Goal: Task Accomplishment & Management: Manage account settings

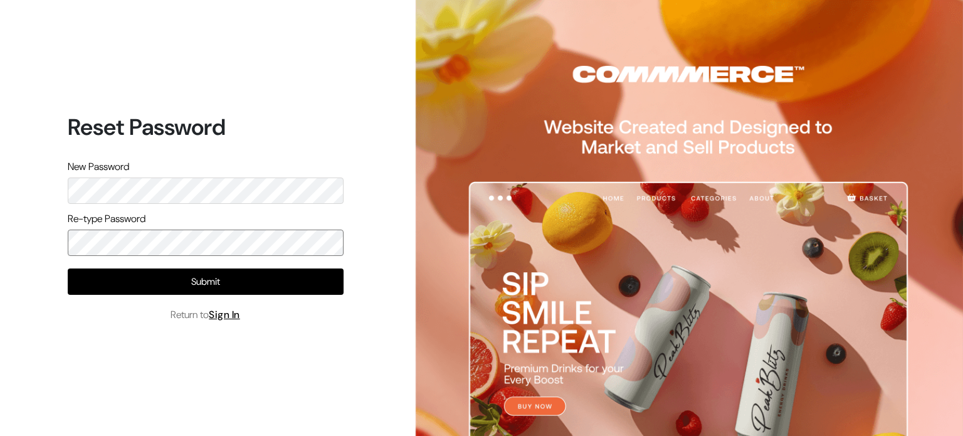
click at [68, 268] on button "Submit" at bounding box center [206, 281] width 276 height 26
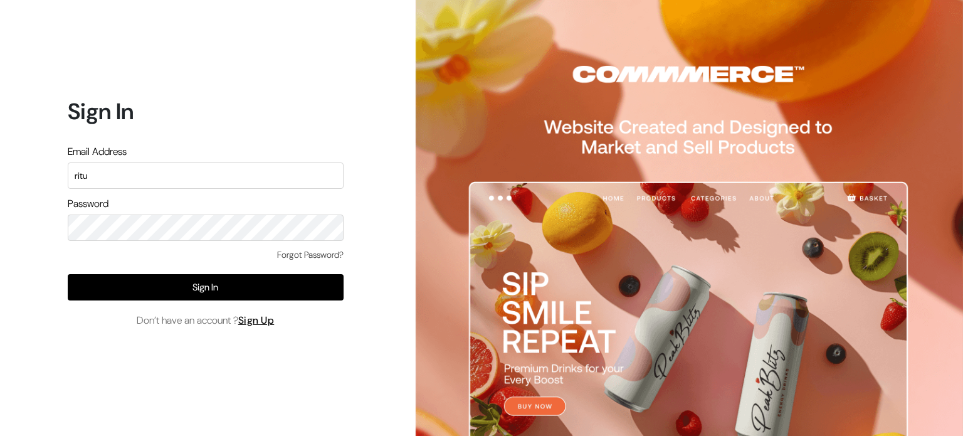
type input "[EMAIL_ADDRESS][DOMAIN_NAME]"
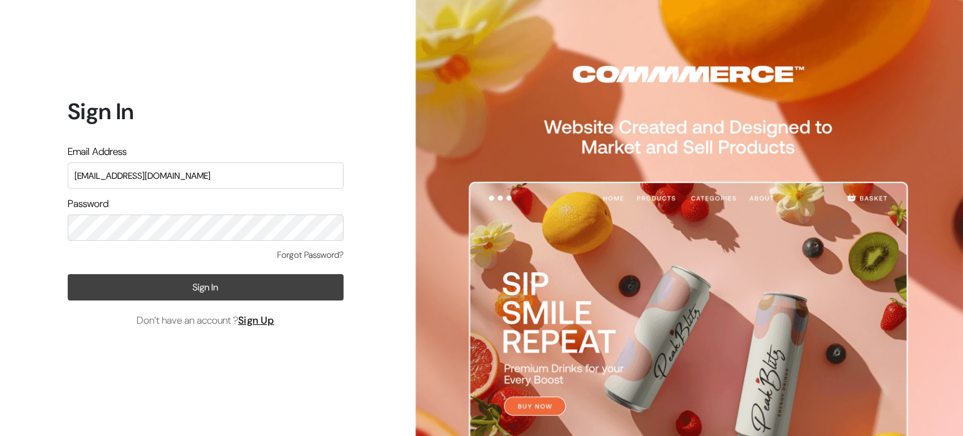
click at [201, 281] on button "Sign In" at bounding box center [206, 287] width 276 height 26
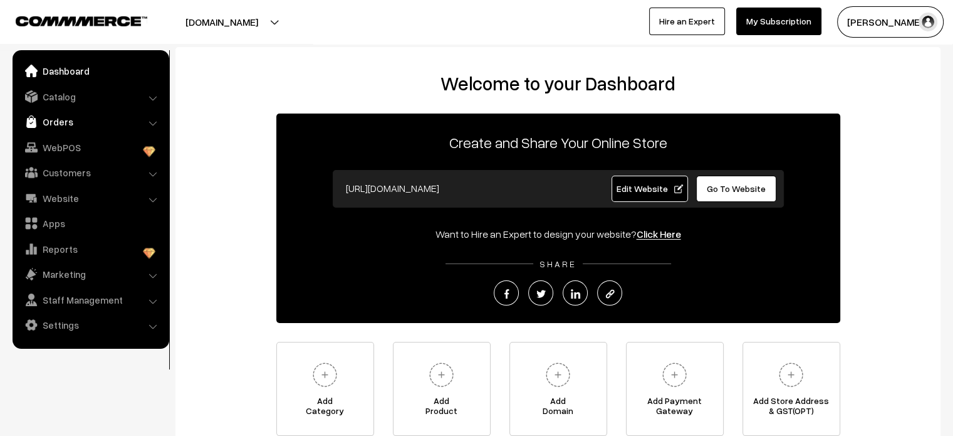
click at [81, 122] on link "Orders" at bounding box center [90, 121] width 149 height 23
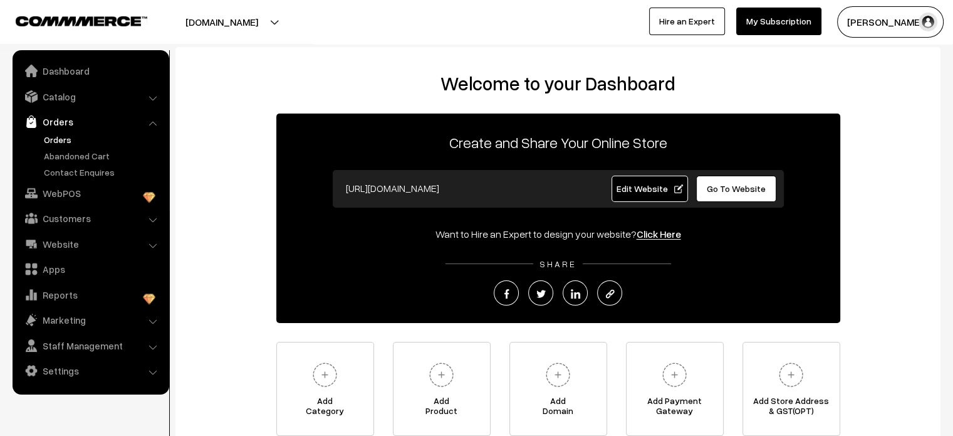
click at [68, 142] on link "Orders" at bounding box center [103, 139] width 124 height 13
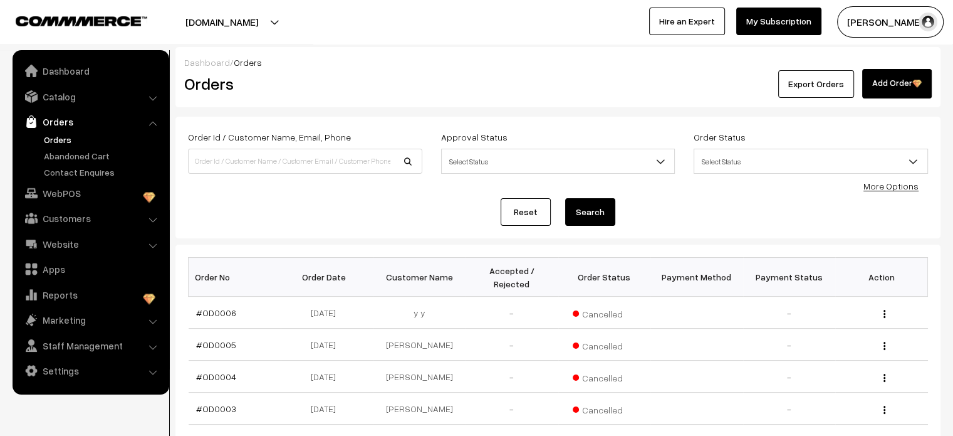
click at [68, 142] on link "Orders" at bounding box center [103, 139] width 124 height 13
click at [62, 158] on link "Abandoned Cart" at bounding box center [103, 155] width 124 height 13
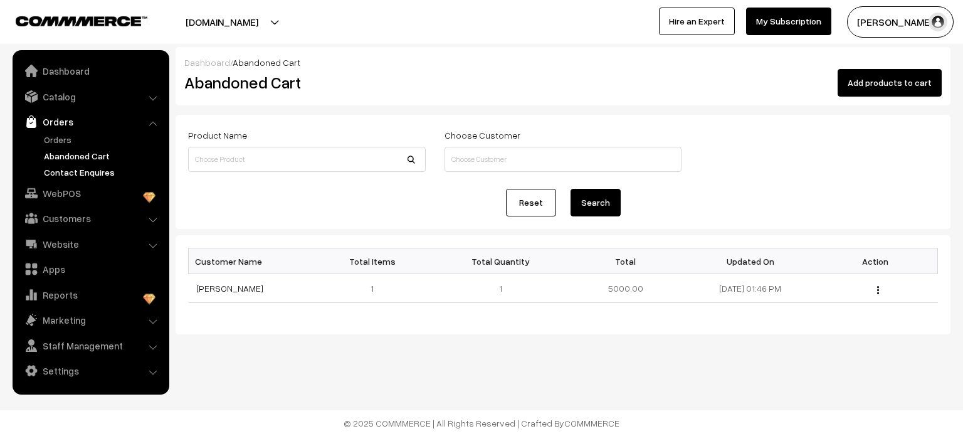
click at [62, 176] on link "Contact Enquires" at bounding box center [103, 171] width 124 height 13
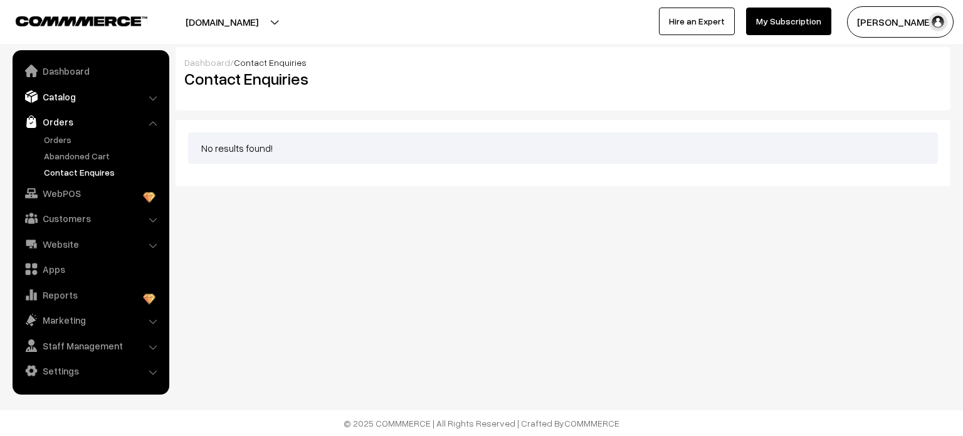
click at [71, 88] on link "Catalog" at bounding box center [90, 96] width 149 height 23
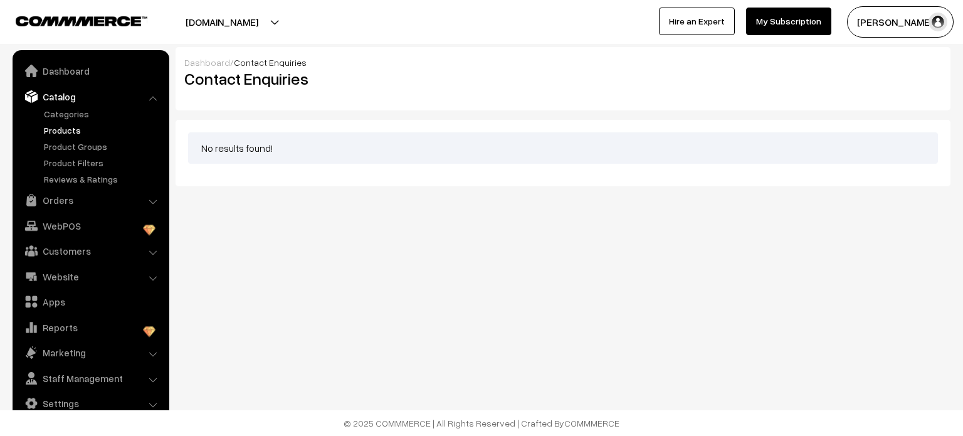
click at [60, 130] on link "Products" at bounding box center [103, 129] width 124 height 13
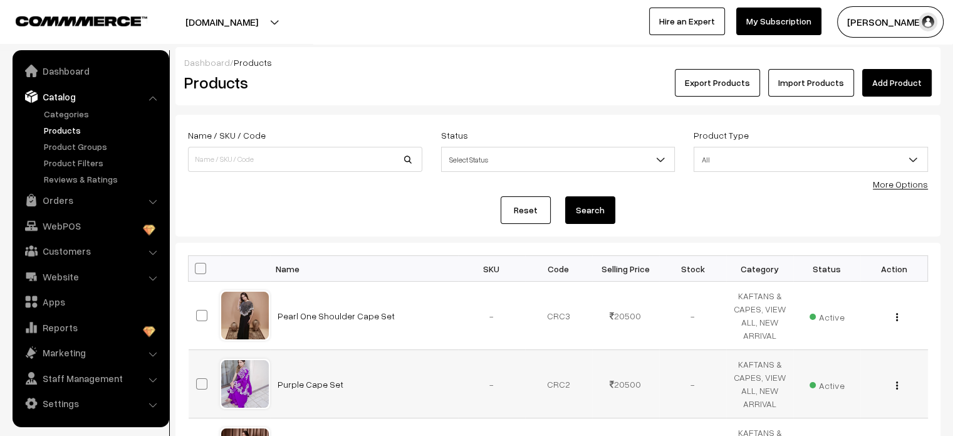
click at [897, 389] on button "button" at bounding box center [897, 385] width 3 height 10
click at [812, 426] on link "Edit" at bounding box center [841, 431] width 107 height 28
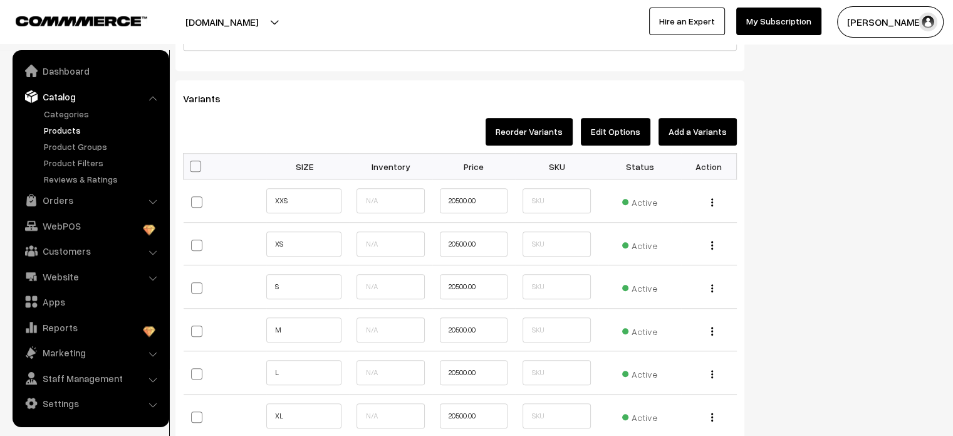
scroll to position [933, 0]
click at [195, 167] on span at bounding box center [195, 165] width 11 height 11
click at [195, 167] on input "checkbox" at bounding box center [194, 165] width 8 height 8
checkbox input "true"
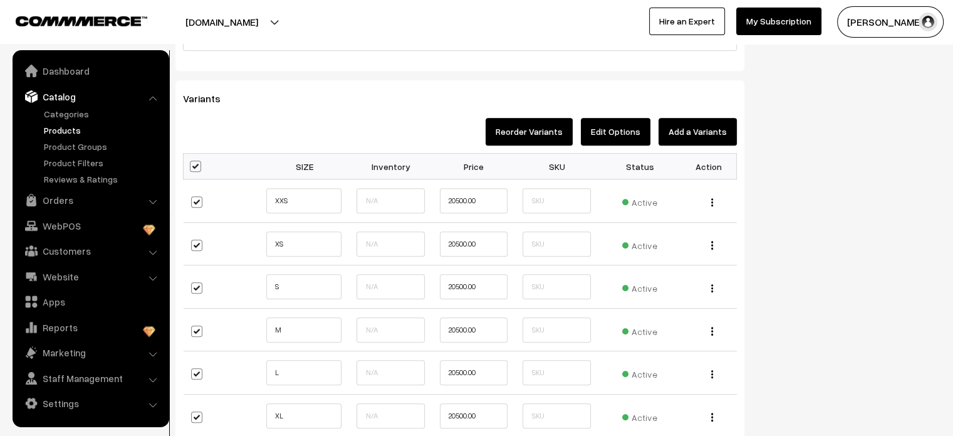
checkbox input "true"
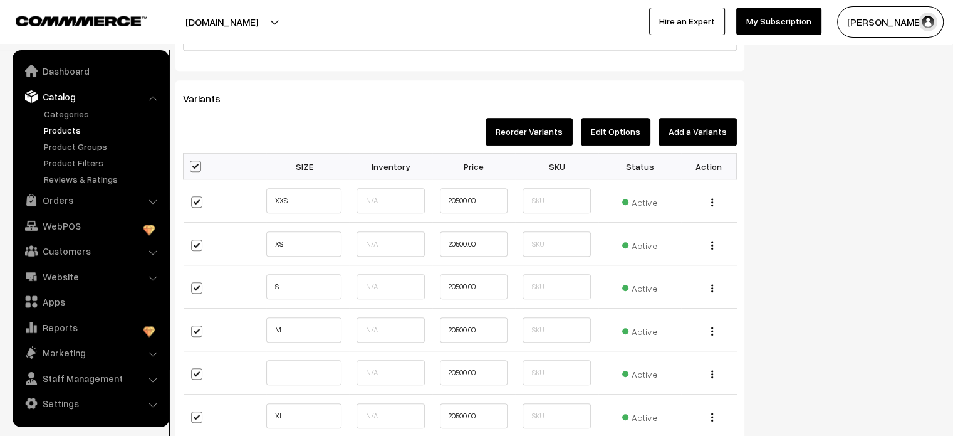
checkbox input "true"
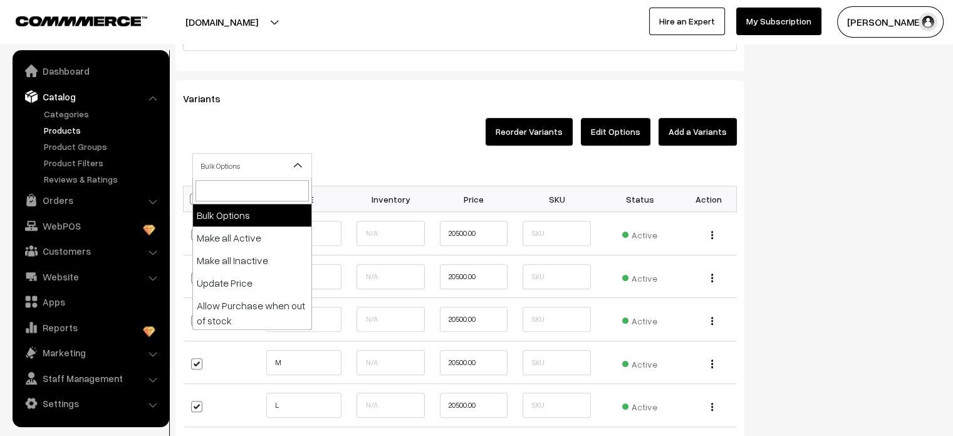
click at [251, 161] on span "Bulk Options" at bounding box center [252, 166] width 118 height 22
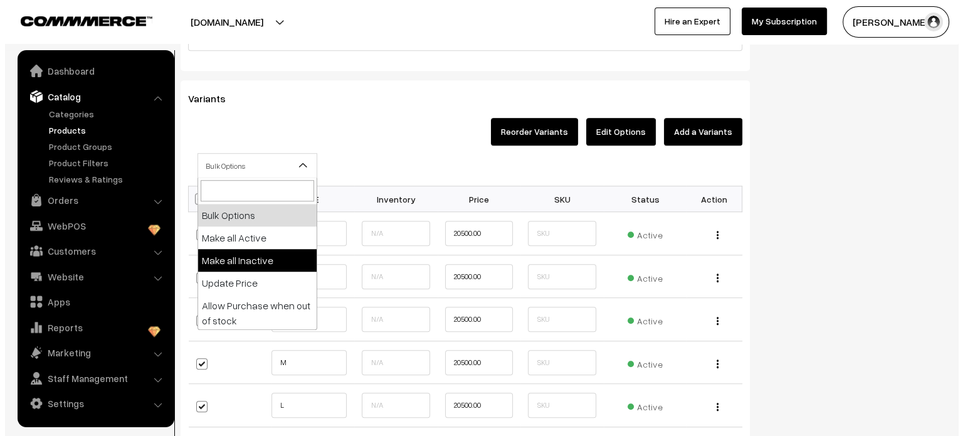
scroll to position [40, 0]
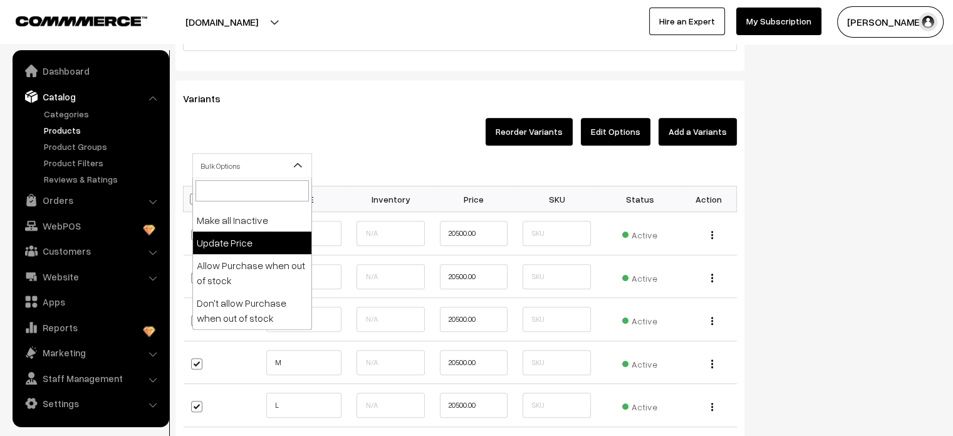
select select "0"
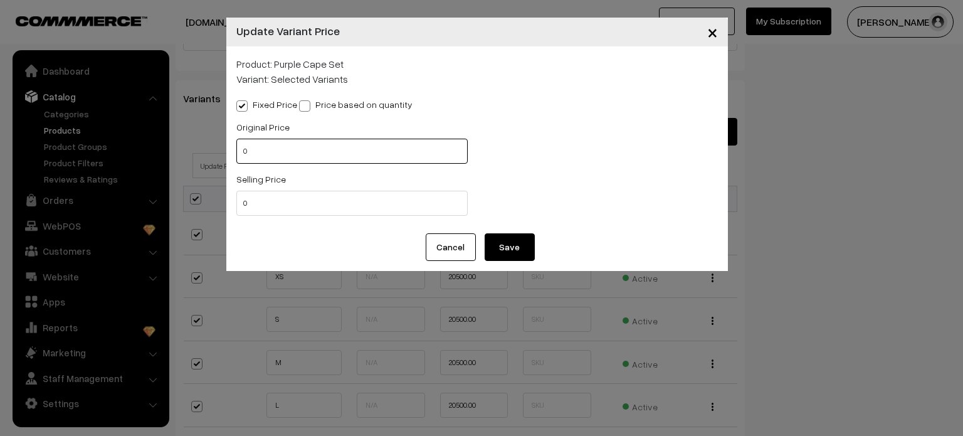
click at [285, 151] on input "0" at bounding box center [351, 150] width 231 height 25
type input "0"
type input "25500"
click at [285, 207] on input "0" at bounding box center [351, 203] width 231 height 25
type input "25500"
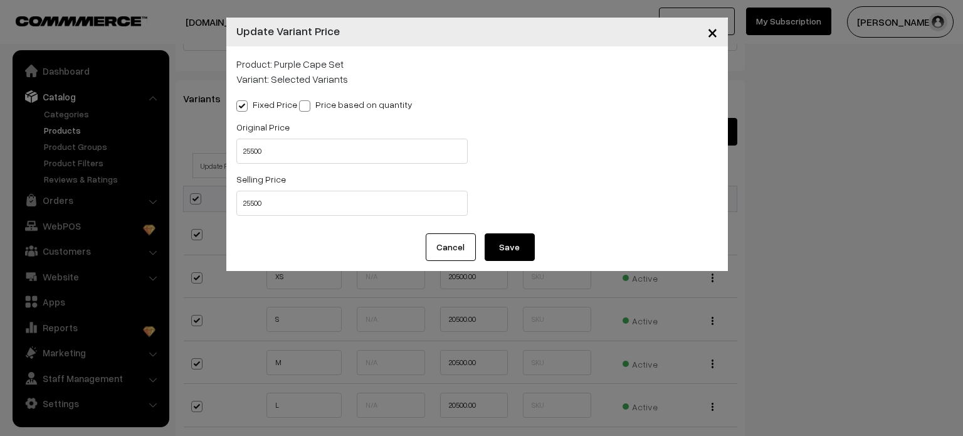
click at [524, 243] on button "Save" at bounding box center [509, 247] width 50 height 28
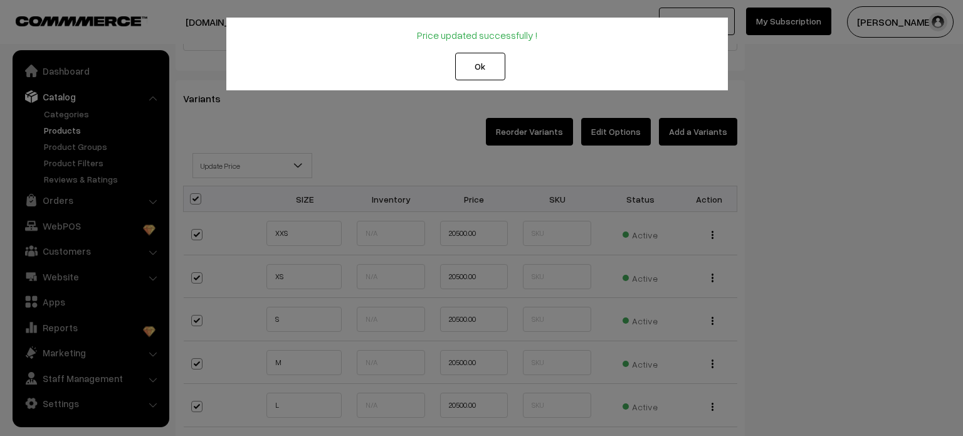
click at [481, 59] on button "Ok" at bounding box center [480, 67] width 50 height 28
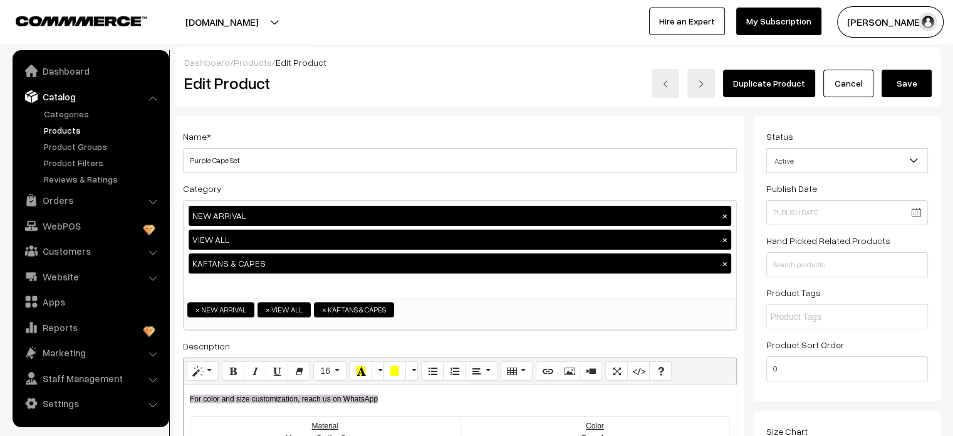
click at [898, 89] on button "Save" at bounding box center [907, 84] width 50 height 28
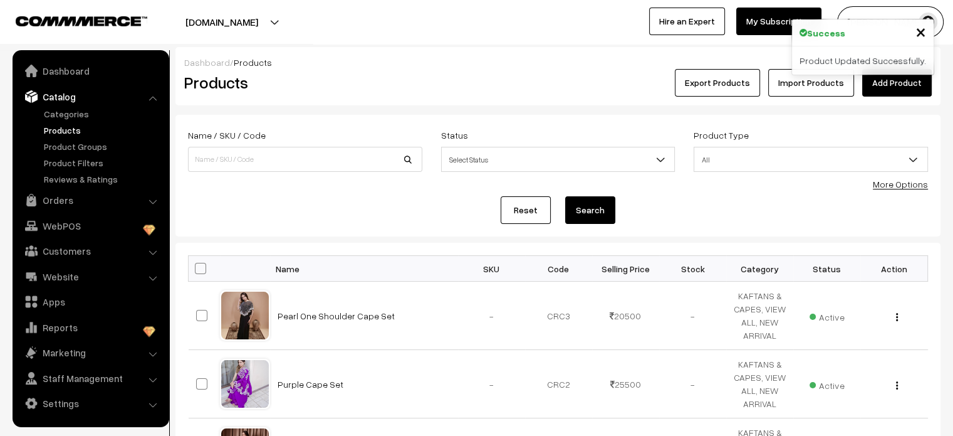
click at [271, 23] on button "[DOMAIN_NAME]" at bounding box center [222, 21] width 160 height 31
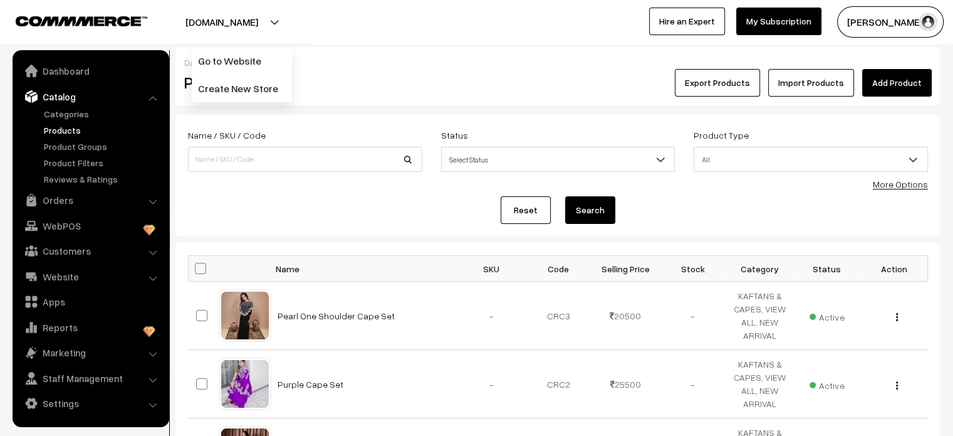
click at [271, 23] on button "[DOMAIN_NAME]" at bounding box center [222, 21] width 160 height 31
